Goal: Information Seeking & Learning: Understand process/instructions

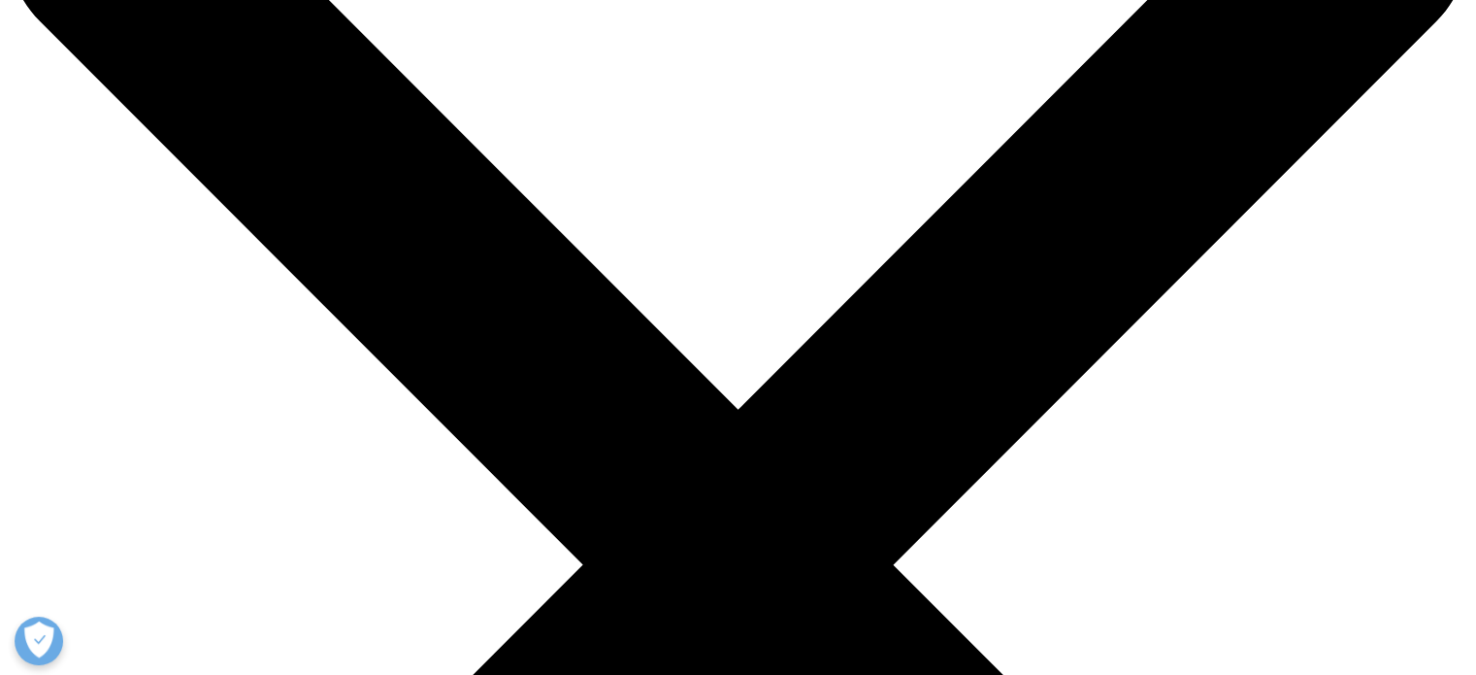
scroll to position [233, 0]
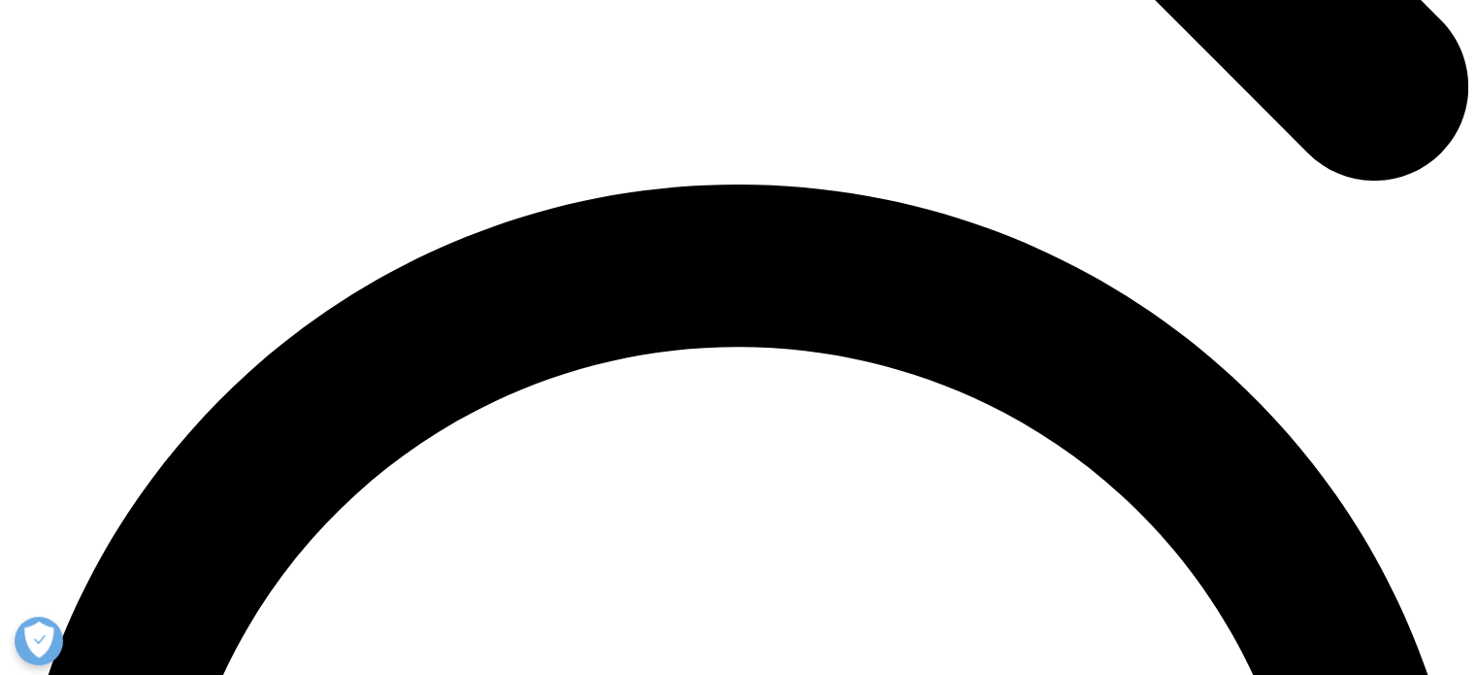
scroll to position [2780, 0]
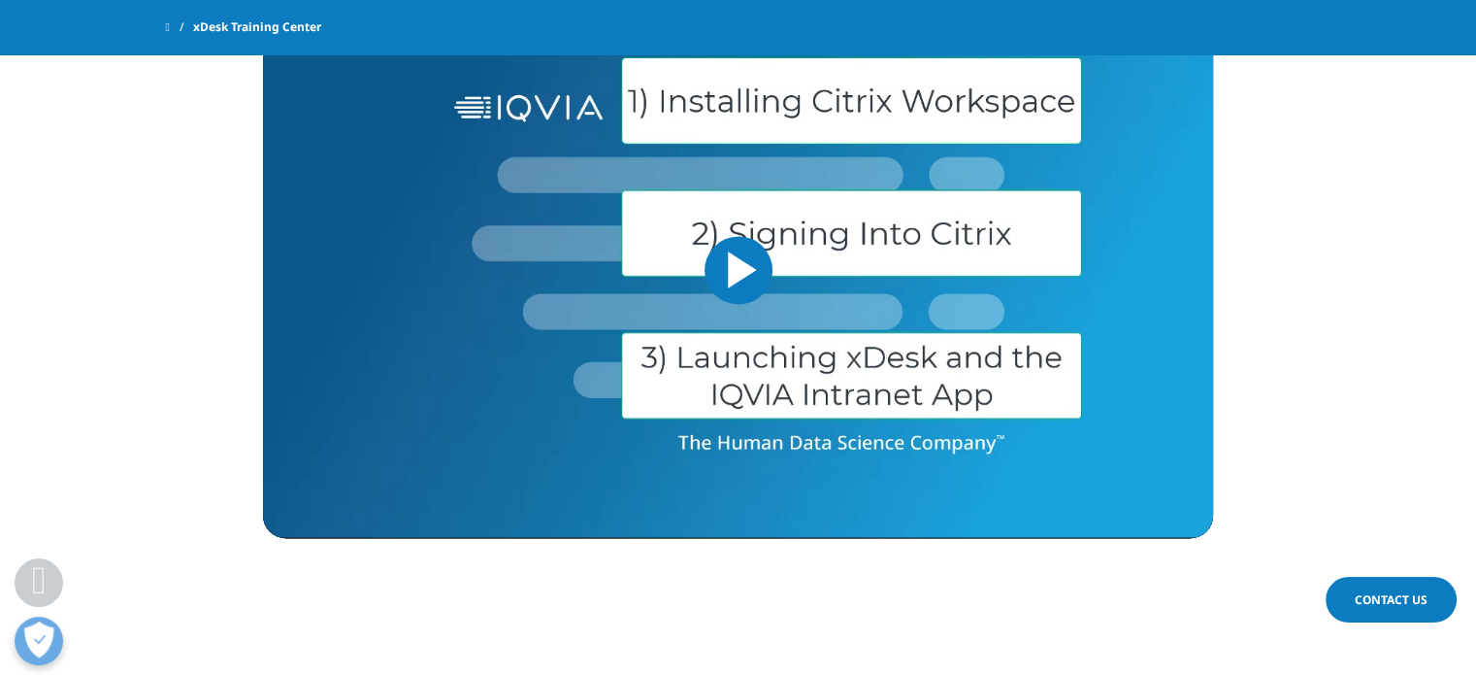
click at [1445, 310] on section "xDesk and IQVIA intranet App access using MFA Video Player is loading. Play Vid…" at bounding box center [738, 224] width 1476 height 801
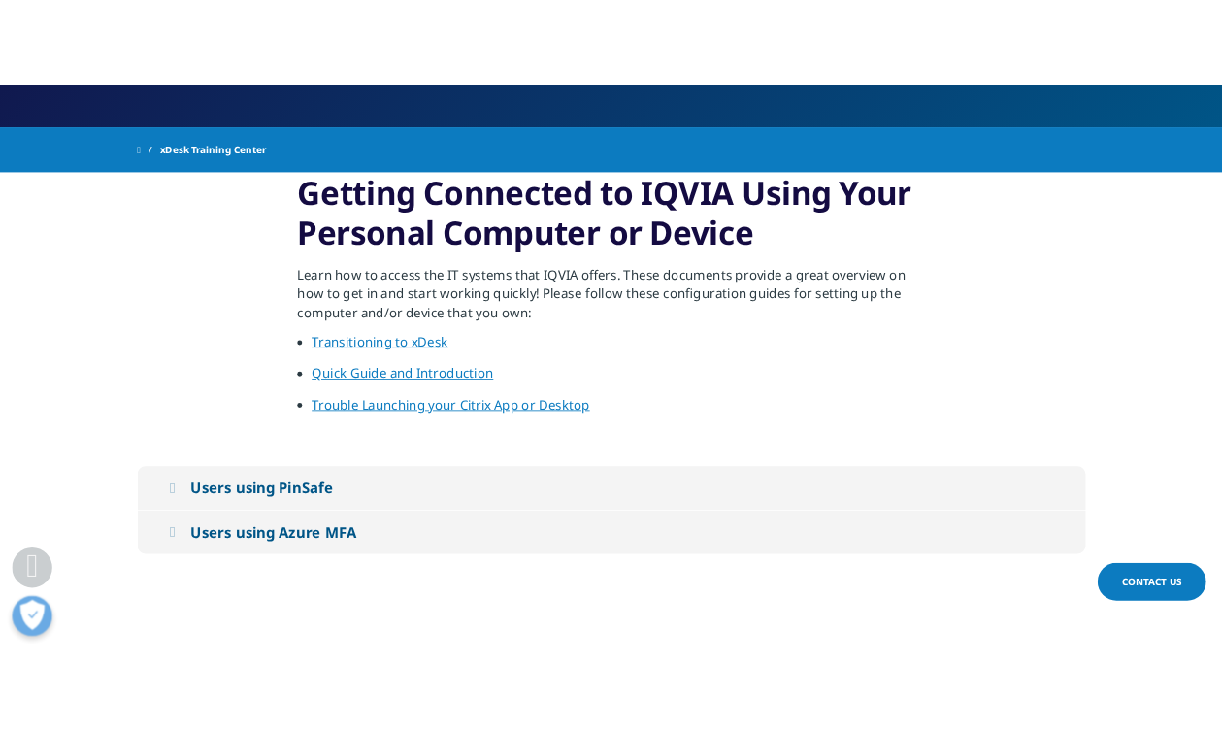
scroll to position [350, 0]
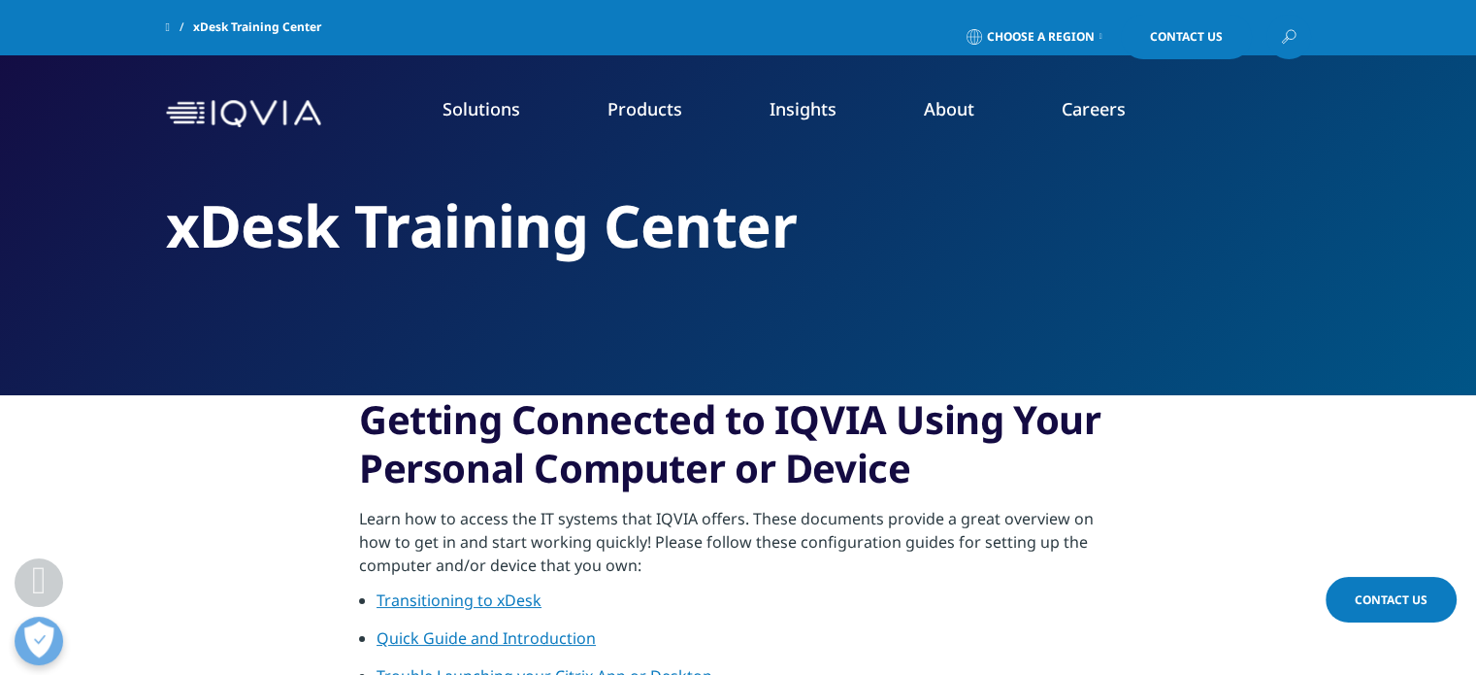
scroll to position [826, 0]
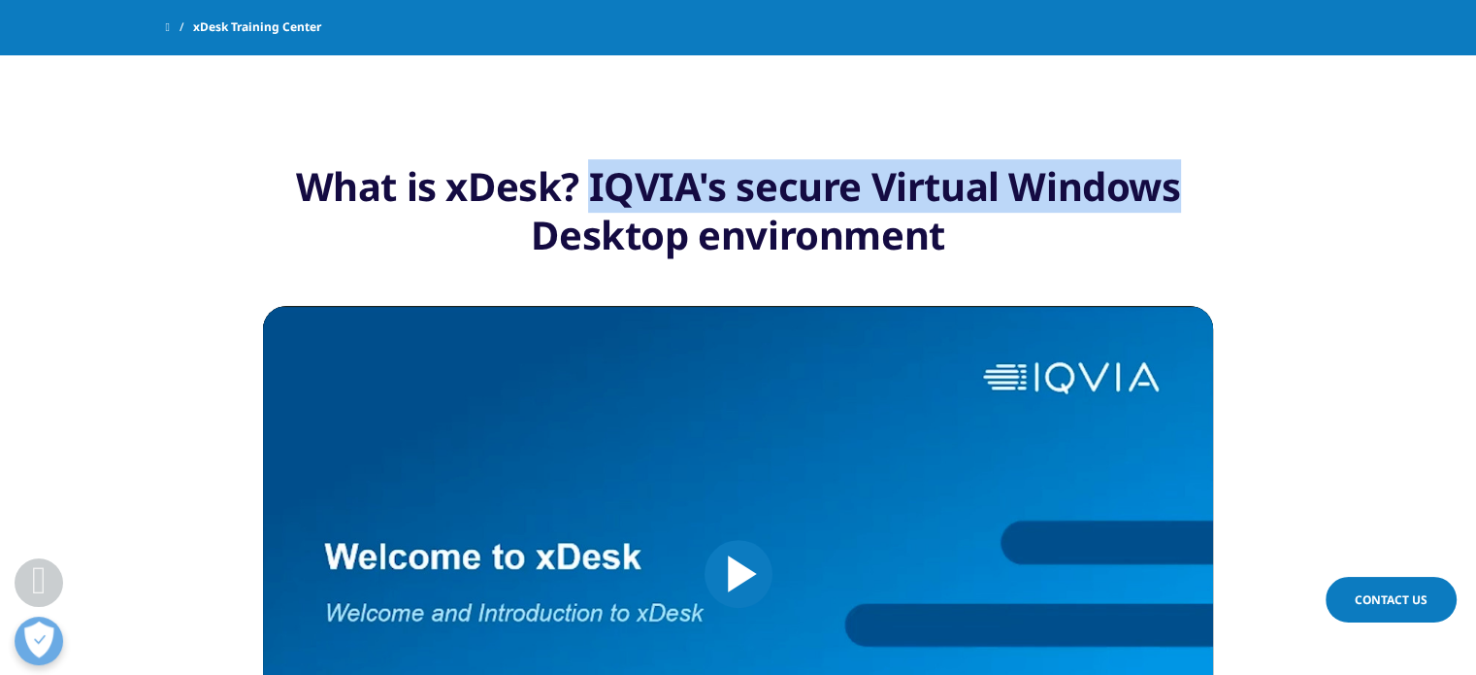
drag, startPoint x: 1208, startPoint y: 193, endPoint x: 593, endPoint y: 197, distance: 614.5
click at [593, 197] on div "What is xDesk? IQVIA's secure Virtual Windows Desktop environment" at bounding box center [738, 210] width 950 height 97
copy div "IQVIA's secure Virtual Windows"
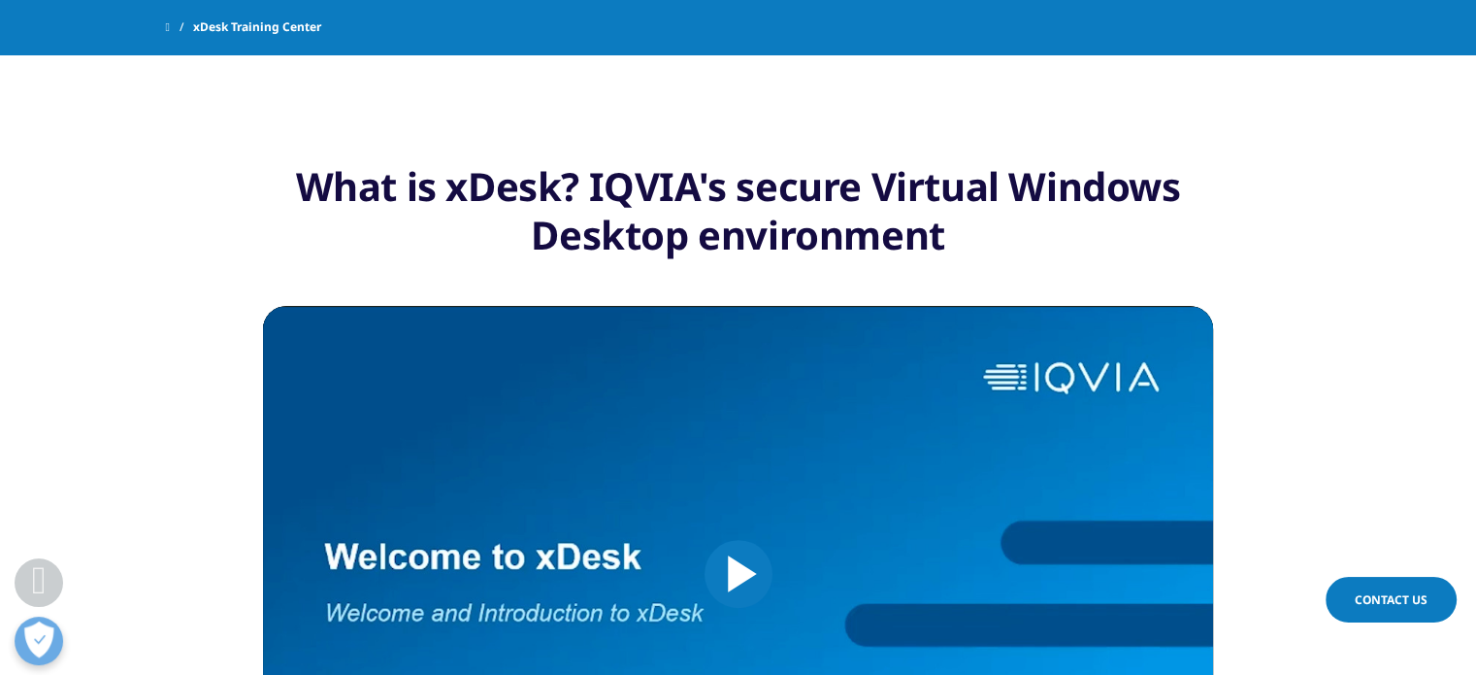
click at [1283, 275] on section "What is xDesk? IQVIA's secure Virtual Windows Desktop environment Video Player …" at bounding box center [738, 504] width 1476 height 849
click at [1347, 191] on section "What is xDesk? IQVIA's secure Virtual Windows Desktop environment Video Player …" at bounding box center [738, 504] width 1476 height 849
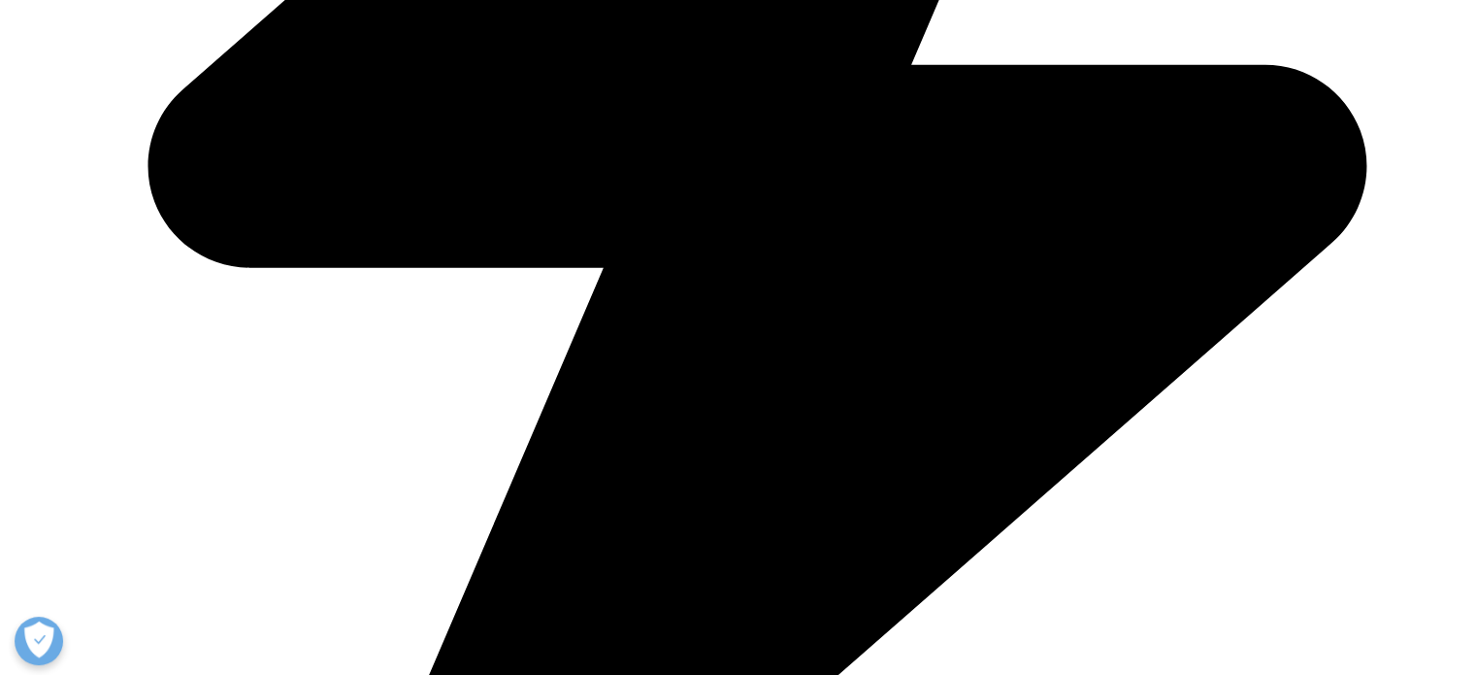
drag, startPoint x: 1490, startPoint y: 111, endPoint x: 1490, endPoint y: 374, distance: 263.1
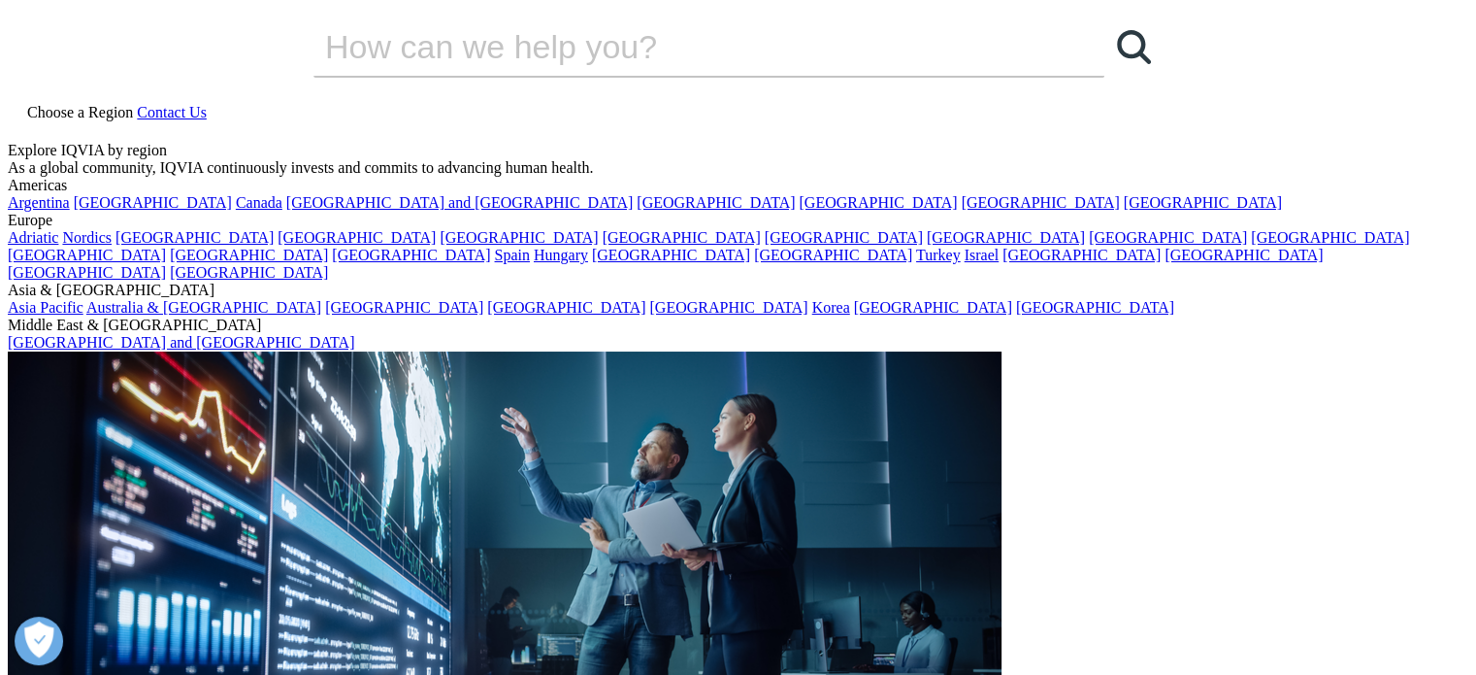
click at [133, 104] on span "Choose a Region" at bounding box center [80, 112] width 106 height 17
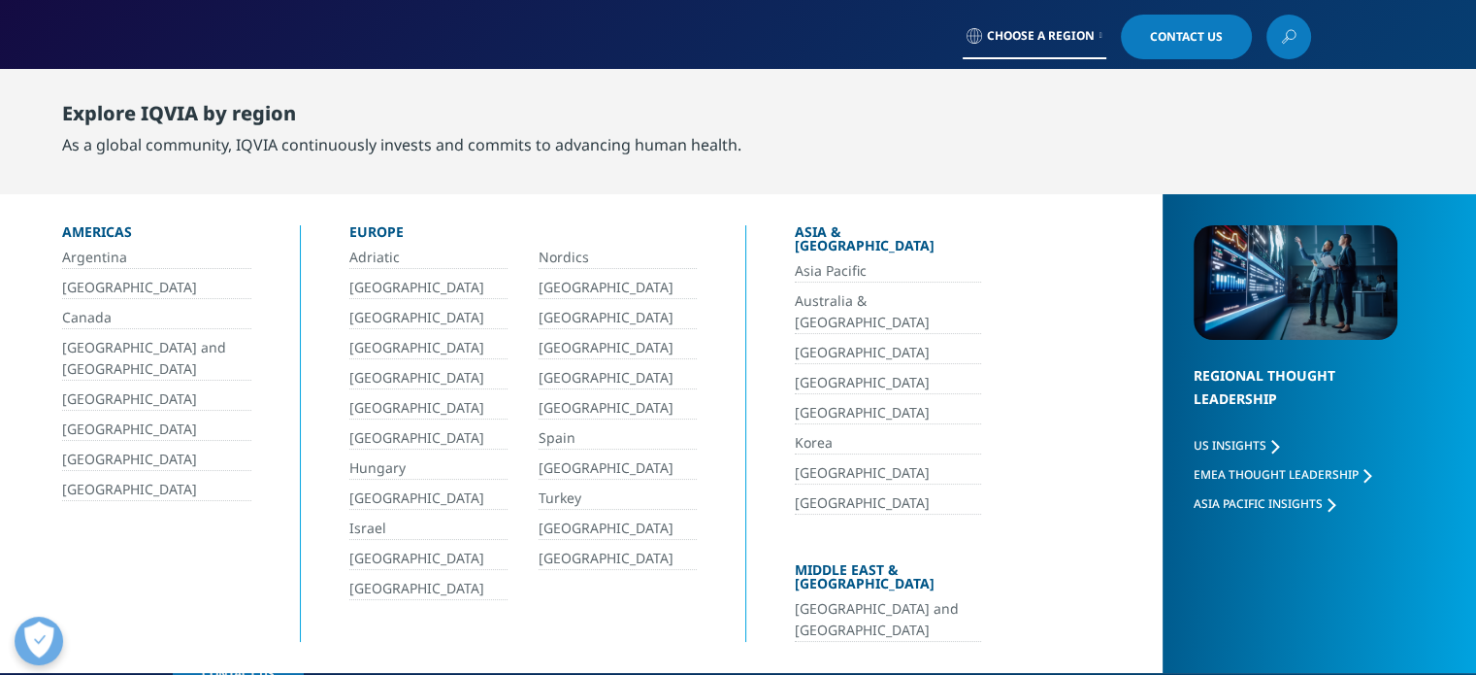
click at [901, 598] on link "[GEOGRAPHIC_DATA] and [GEOGRAPHIC_DATA]" at bounding box center [888, 620] width 186 height 44
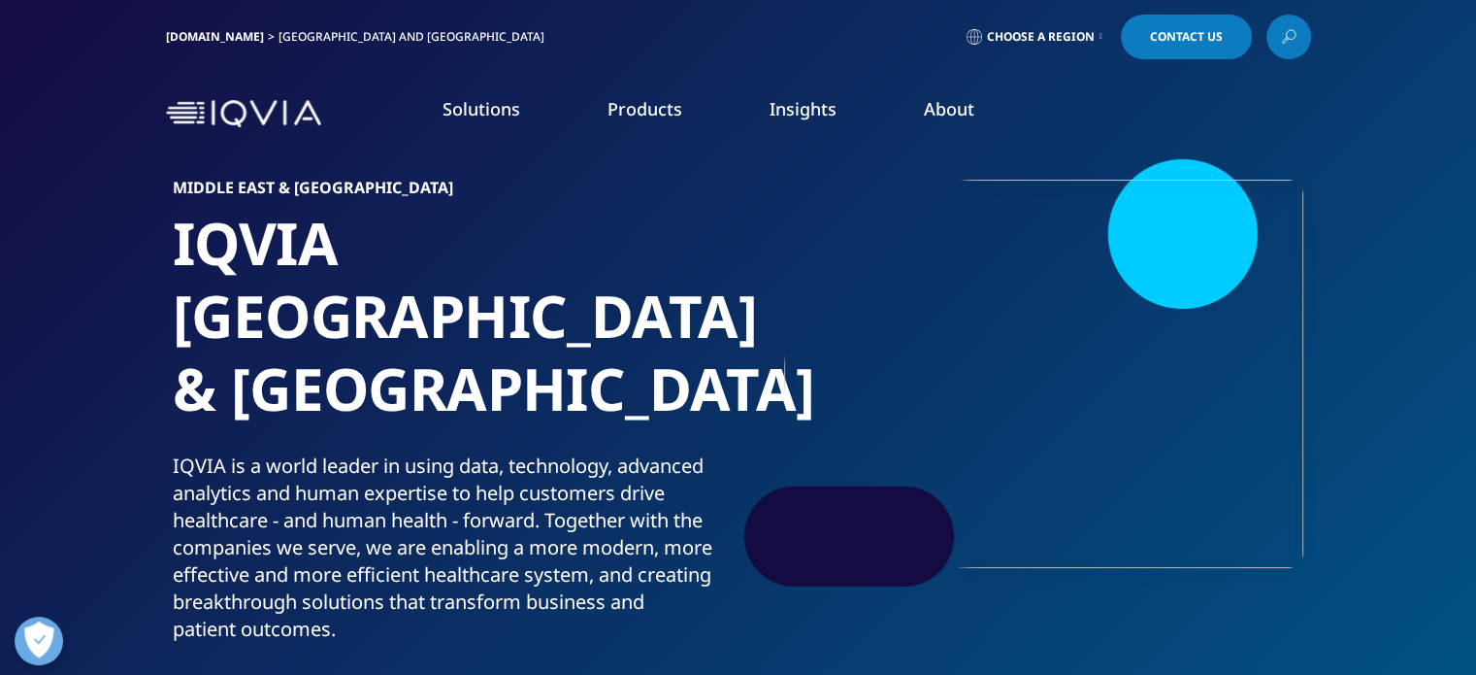
drag, startPoint x: 0, startPoint y: 0, endPoint x: 1462, endPoint y: -32, distance: 1462.2
